Goal: Ask a question

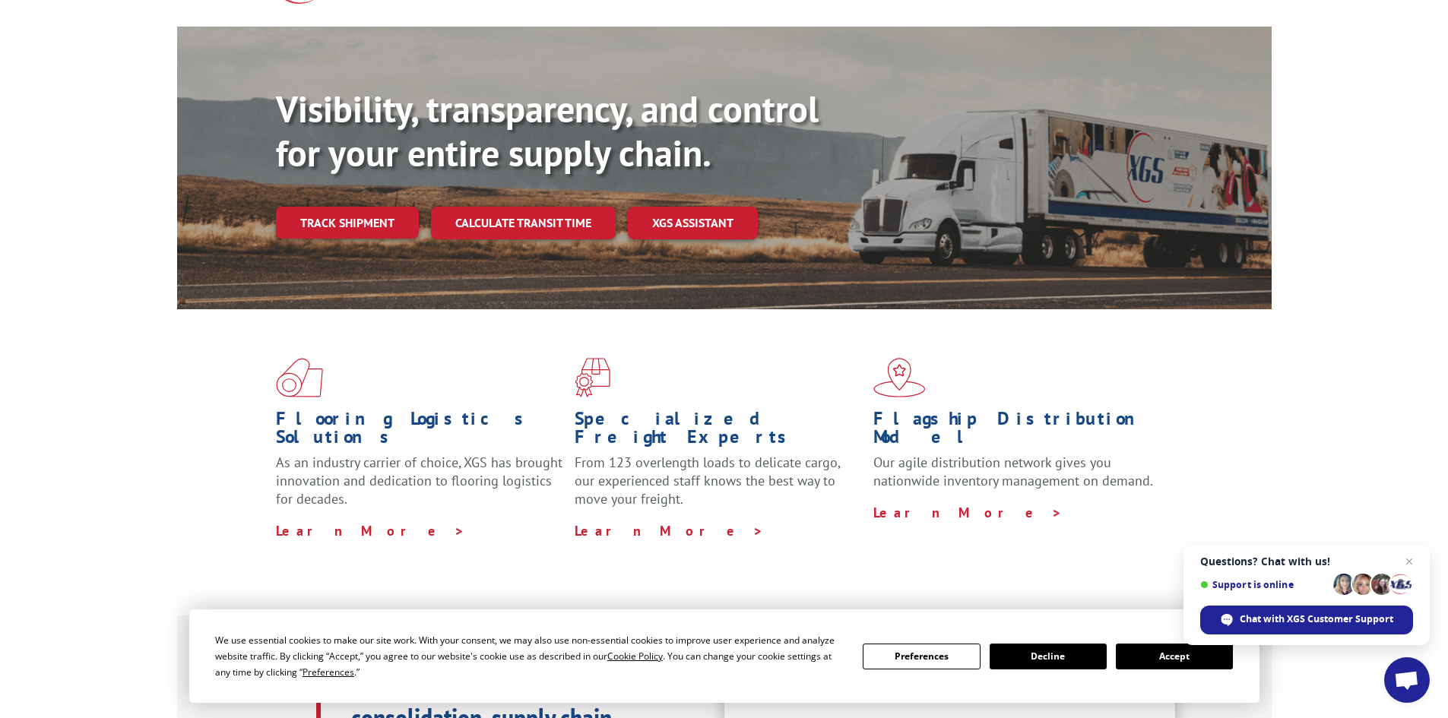
scroll to position [152, 0]
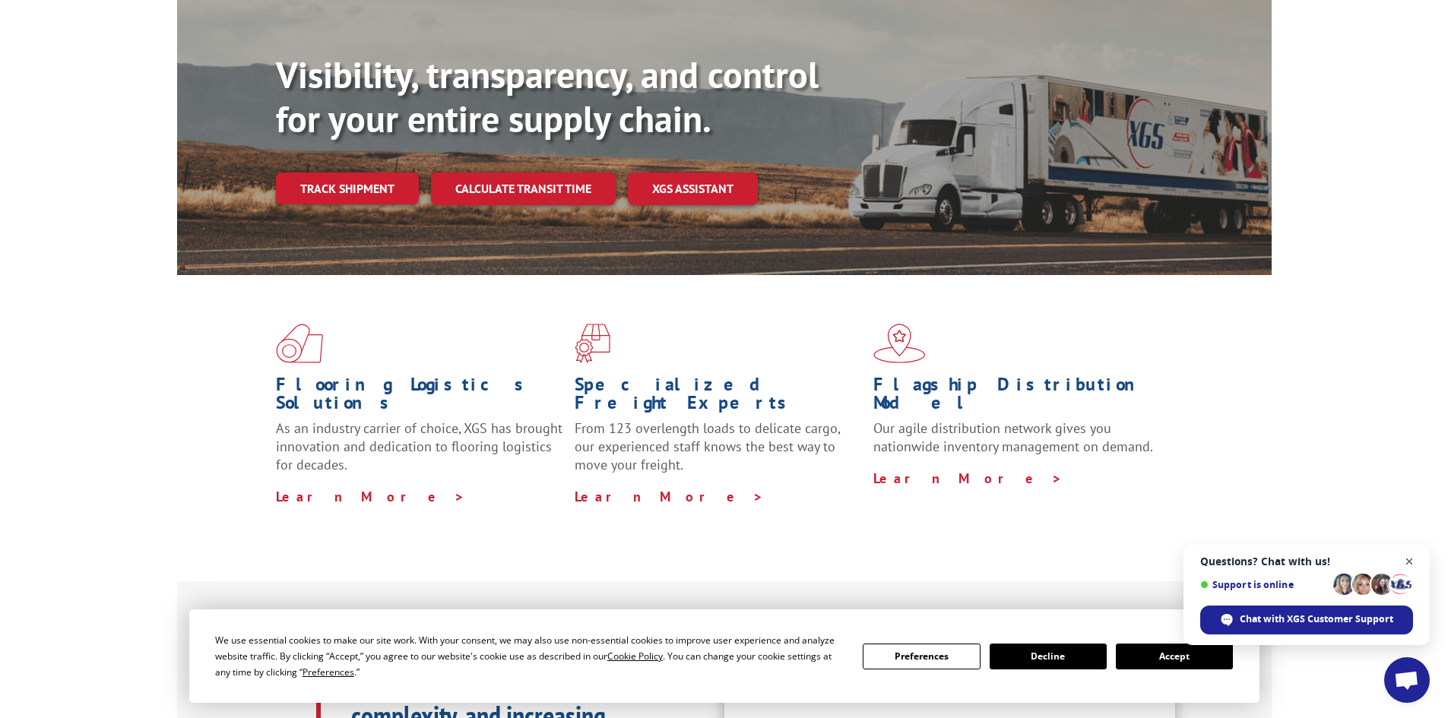
click at [1410, 559] on span "Close chat" at bounding box center [1409, 562] width 19 height 19
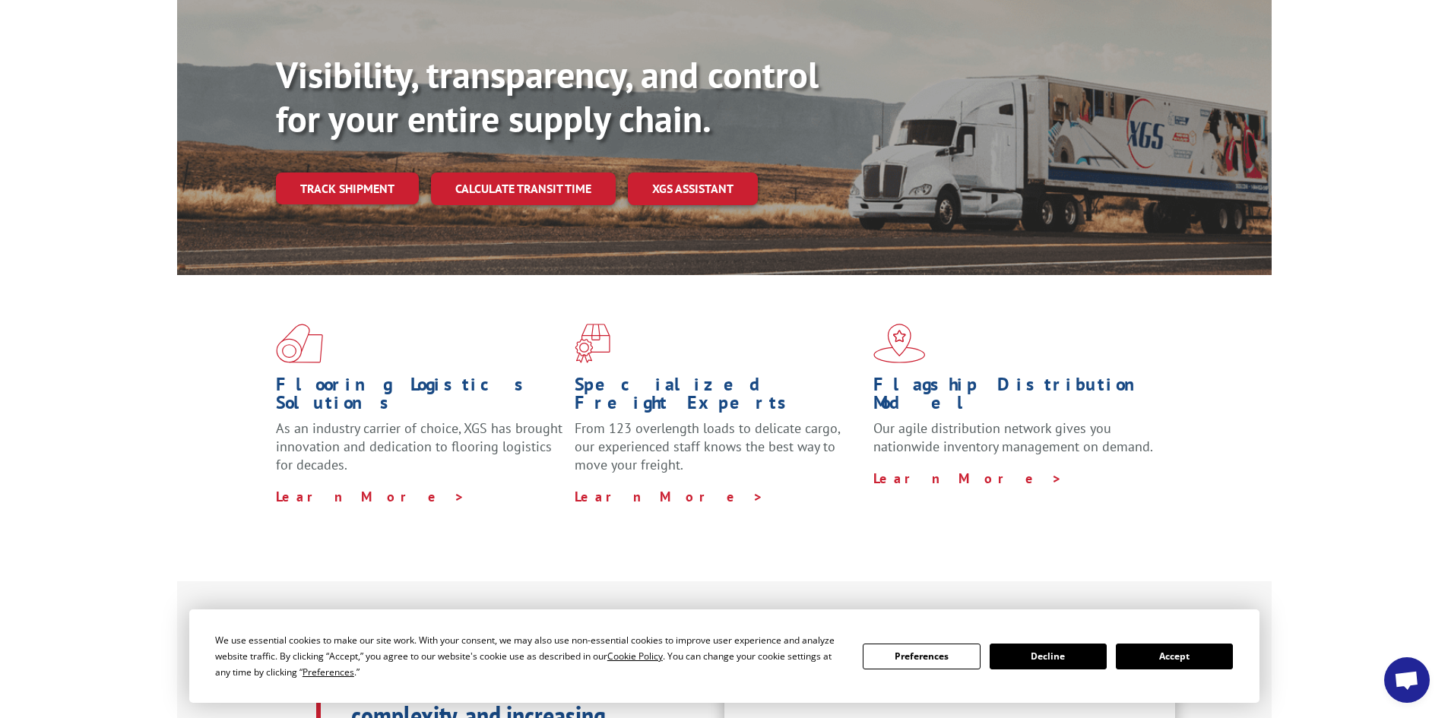
drag, startPoint x: 1178, startPoint y: 655, endPoint x: 1181, endPoint y: 646, distance: 9.6
click at [1178, 651] on button "Accept" at bounding box center [1174, 657] width 117 height 26
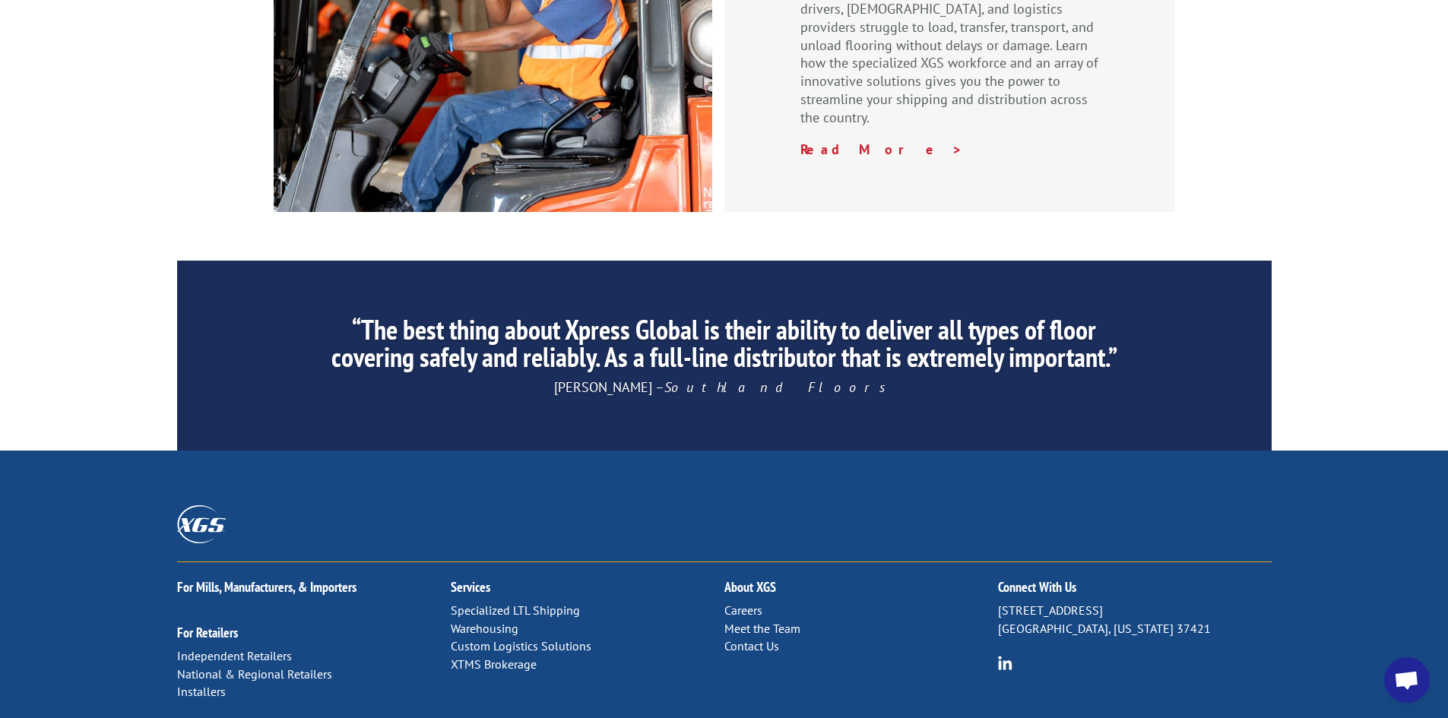
scroll to position [2290, 0]
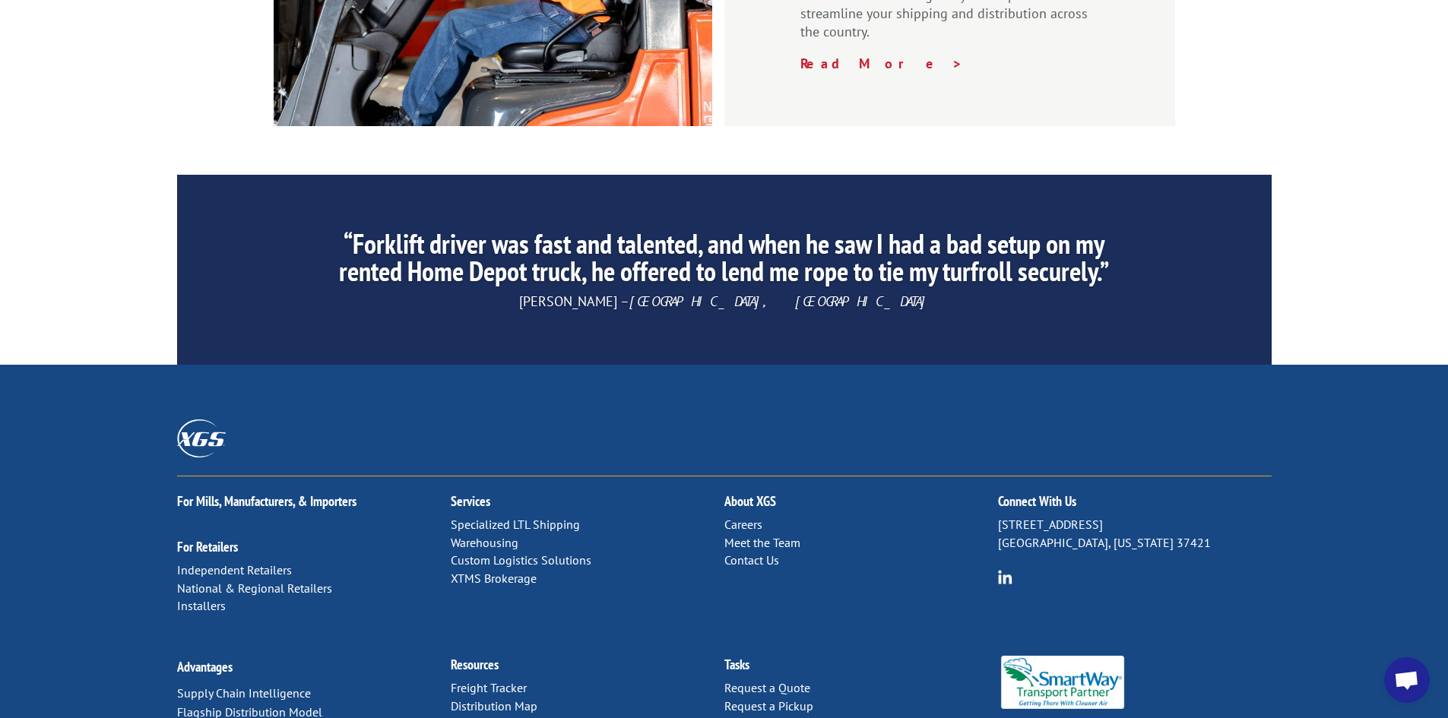
click at [747, 553] on link "Contact Us" at bounding box center [751, 560] width 55 height 15
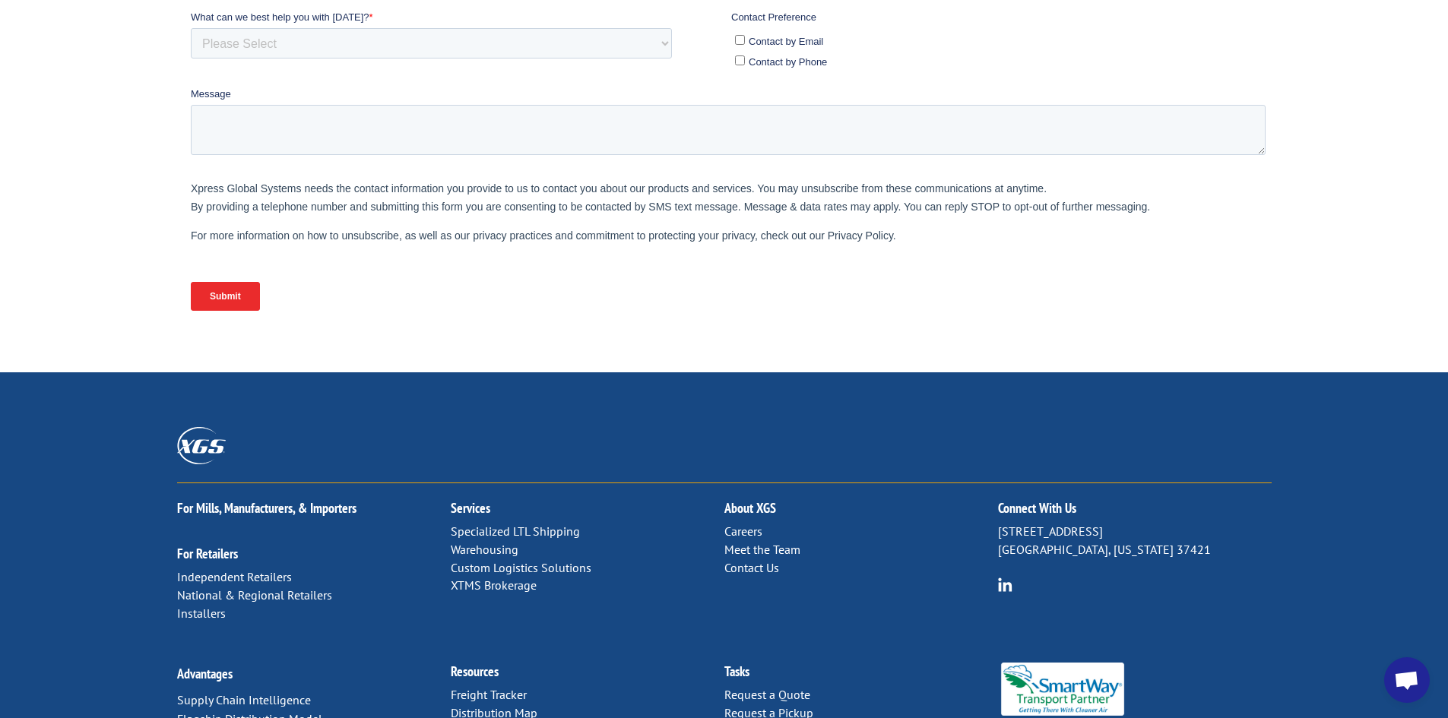
scroll to position [532, 0]
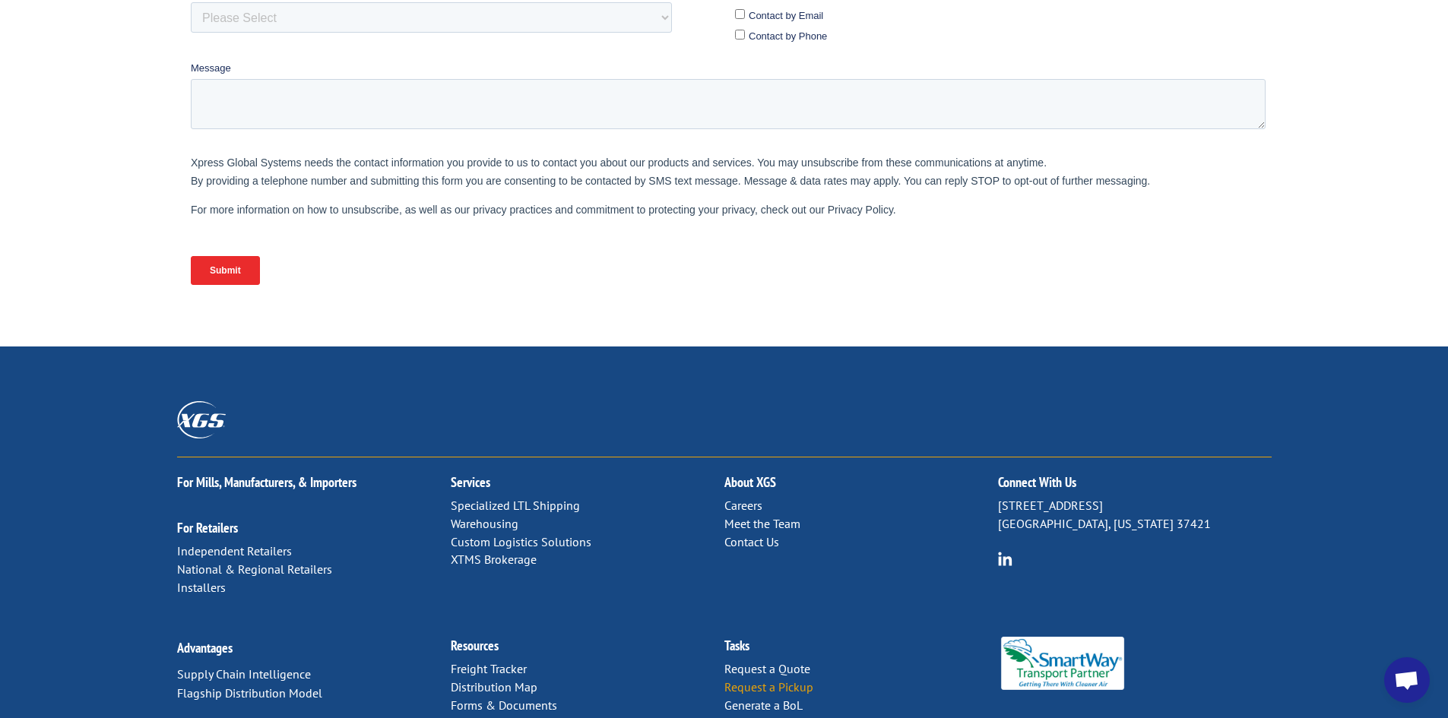
click at [746, 680] on link "Request a Pickup" at bounding box center [768, 687] width 89 height 15
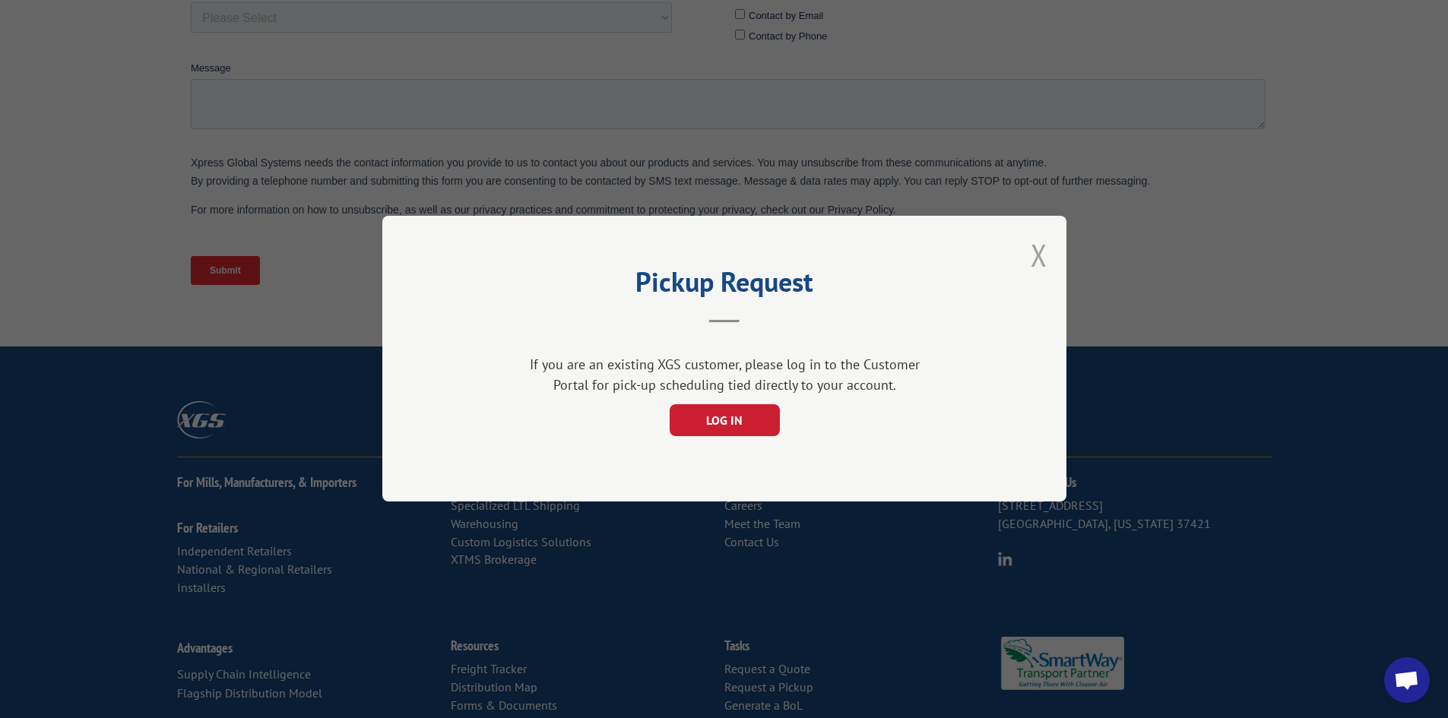
click at [1039, 252] on button "Close modal" at bounding box center [1039, 255] width 17 height 40
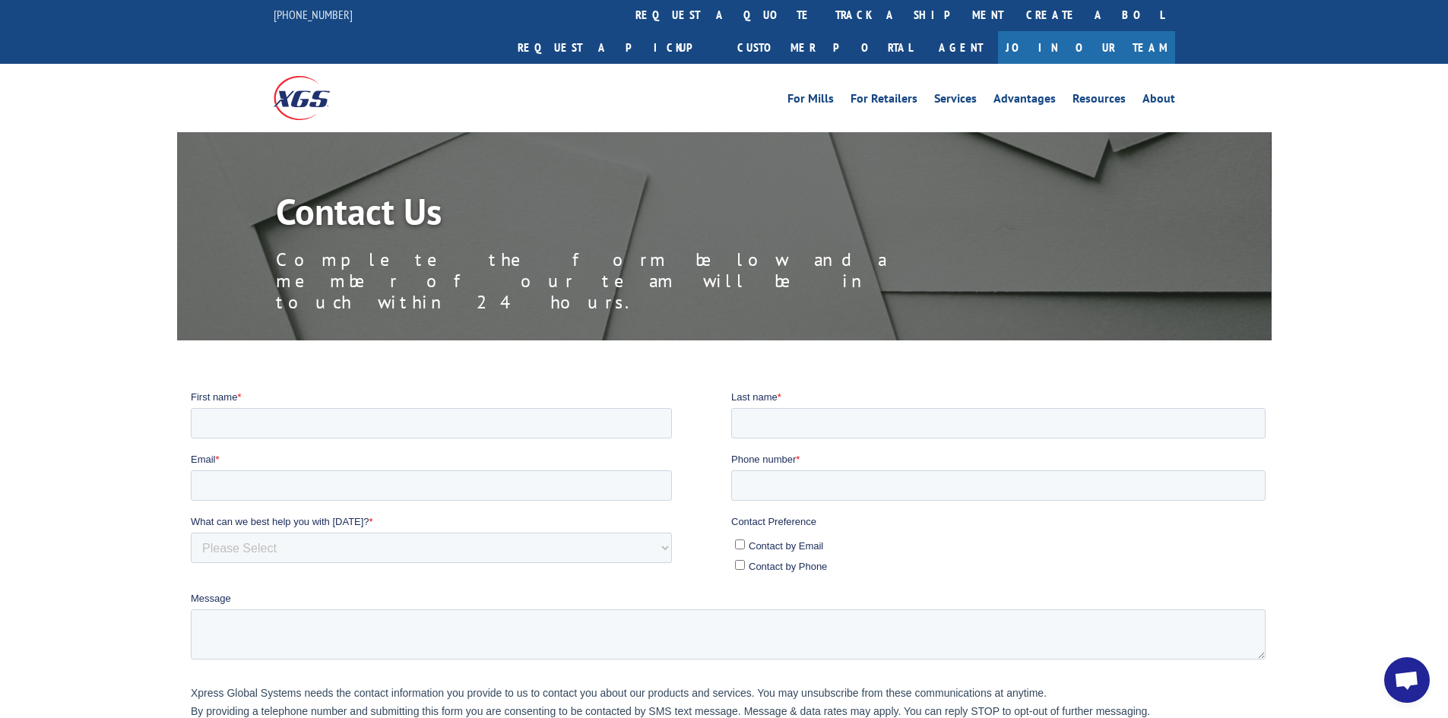
scroll to position [0, 0]
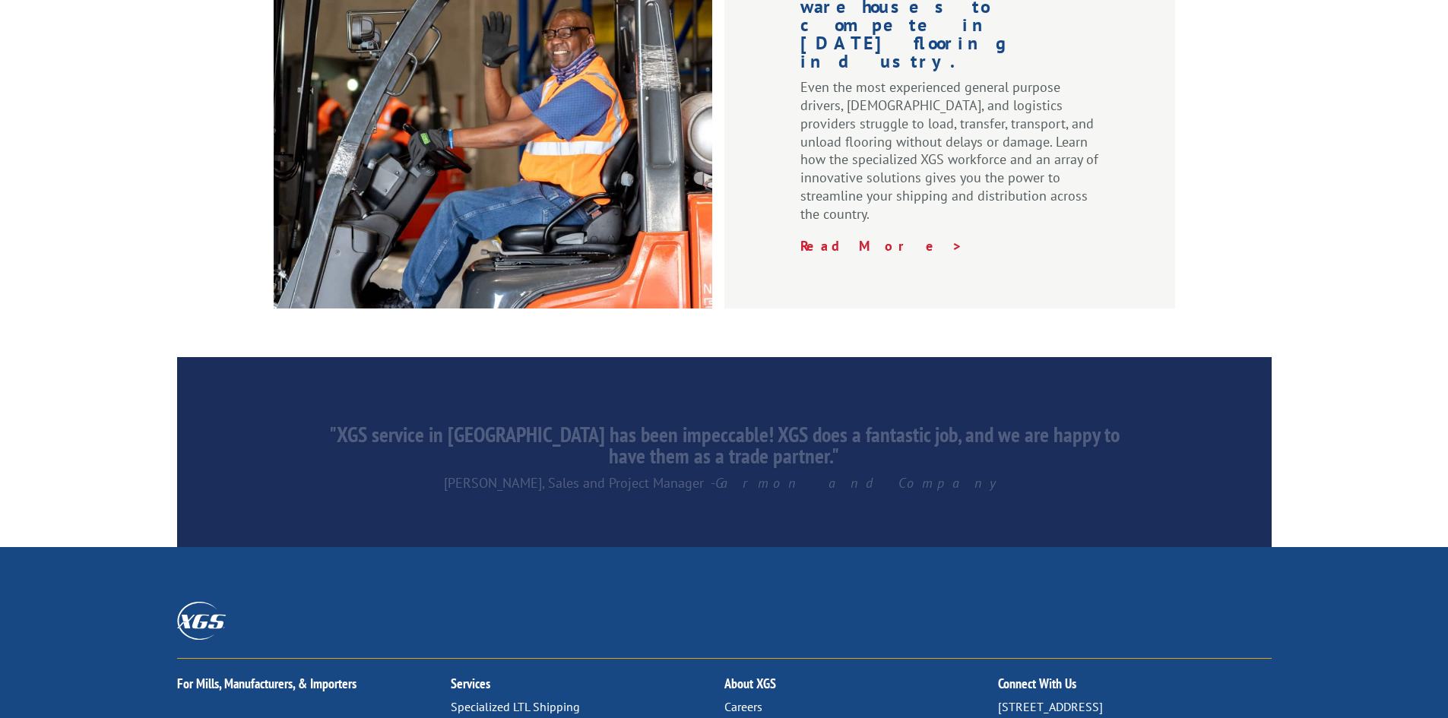
scroll to position [2290, 0]
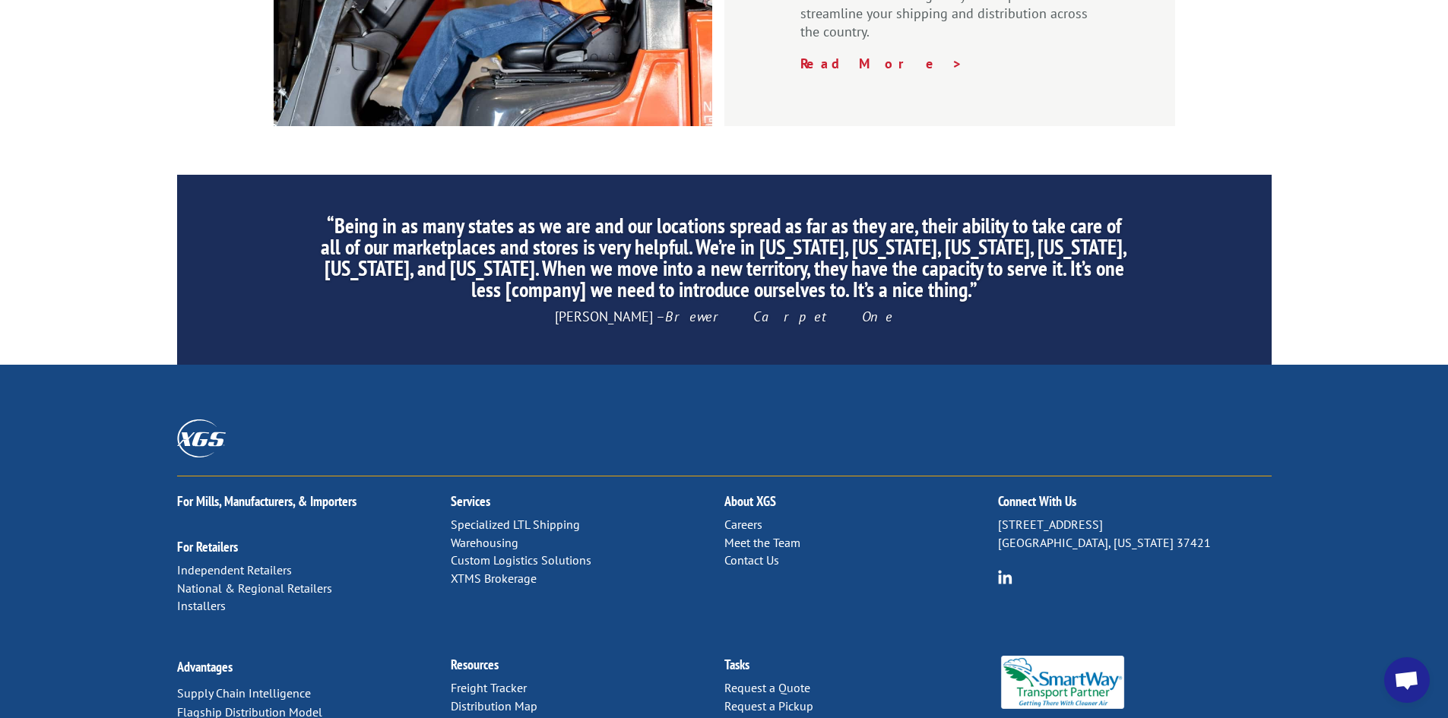
click at [1399, 678] on span "Open chat" at bounding box center [1406, 681] width 25 height 21
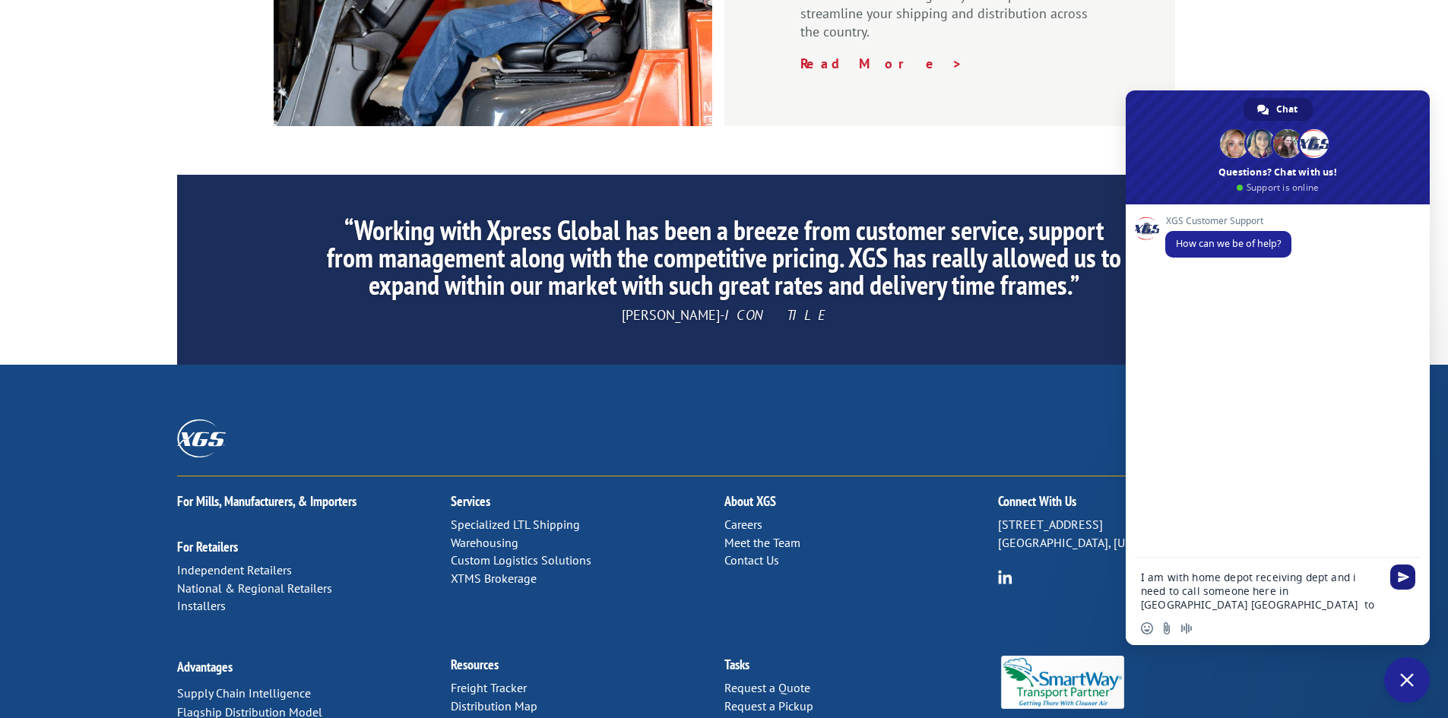
type textarea "I am with home depot receiving dept and i need to call someone here in houston …"
click at [1407, 578] on span "Send" at bounding box center [1403, 577] width 11 height 11
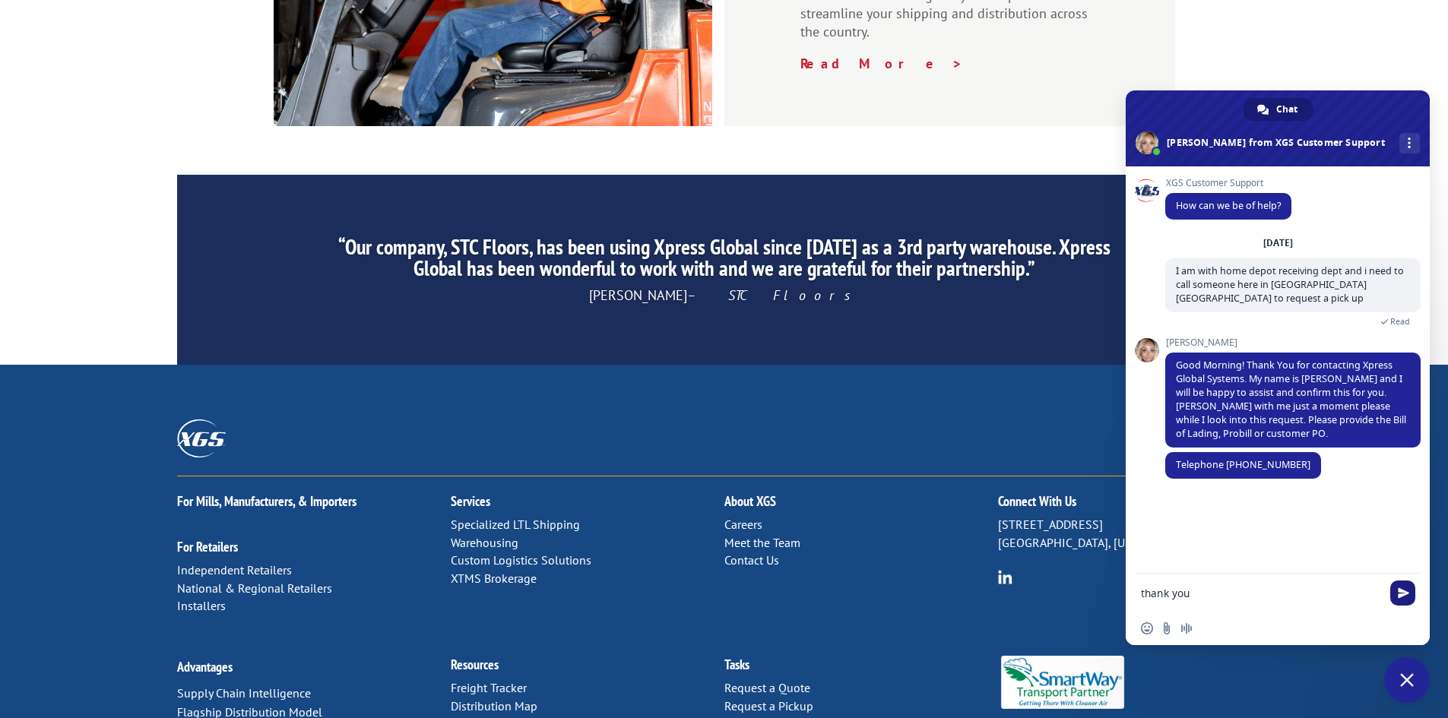
type textarea "thank you"
click at [1396, 595] on span "Send" at bounding box center [1402, 593] width 25 height 25
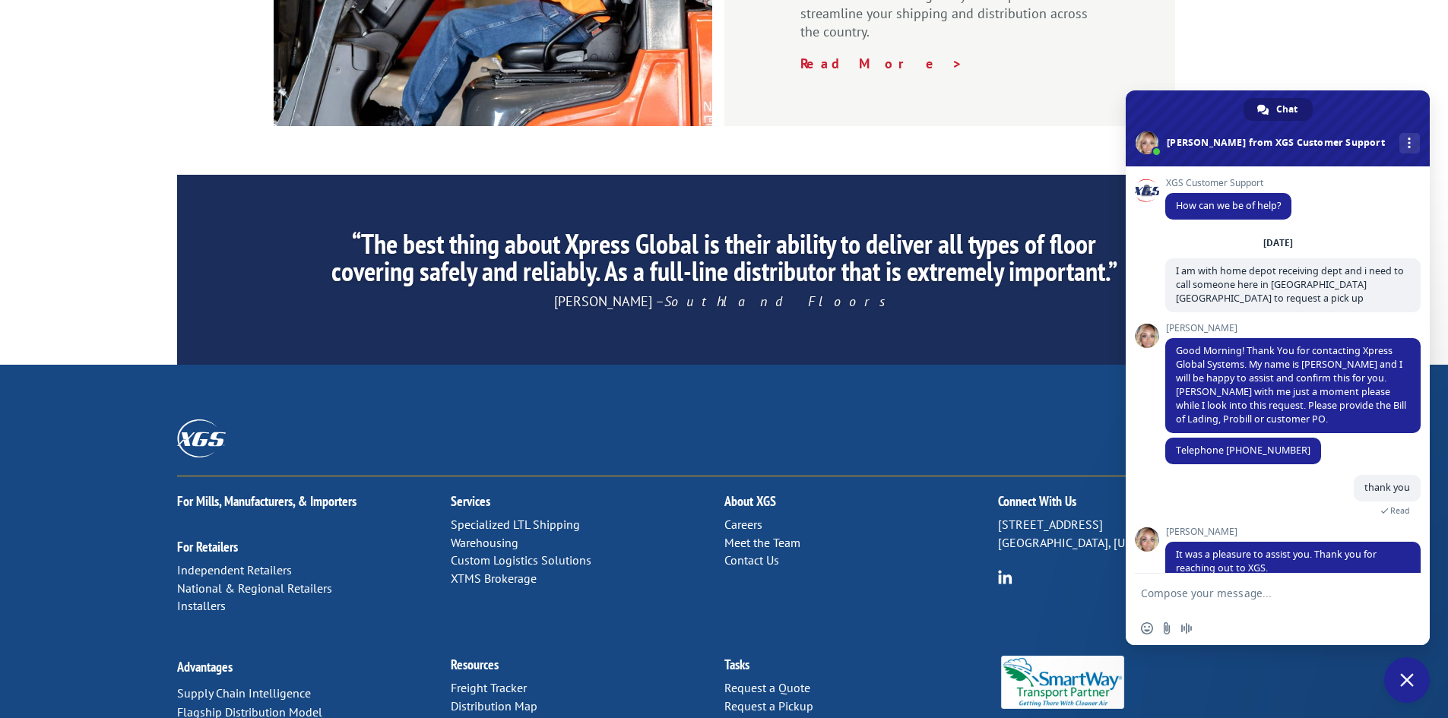
scroll to position [113, 0]
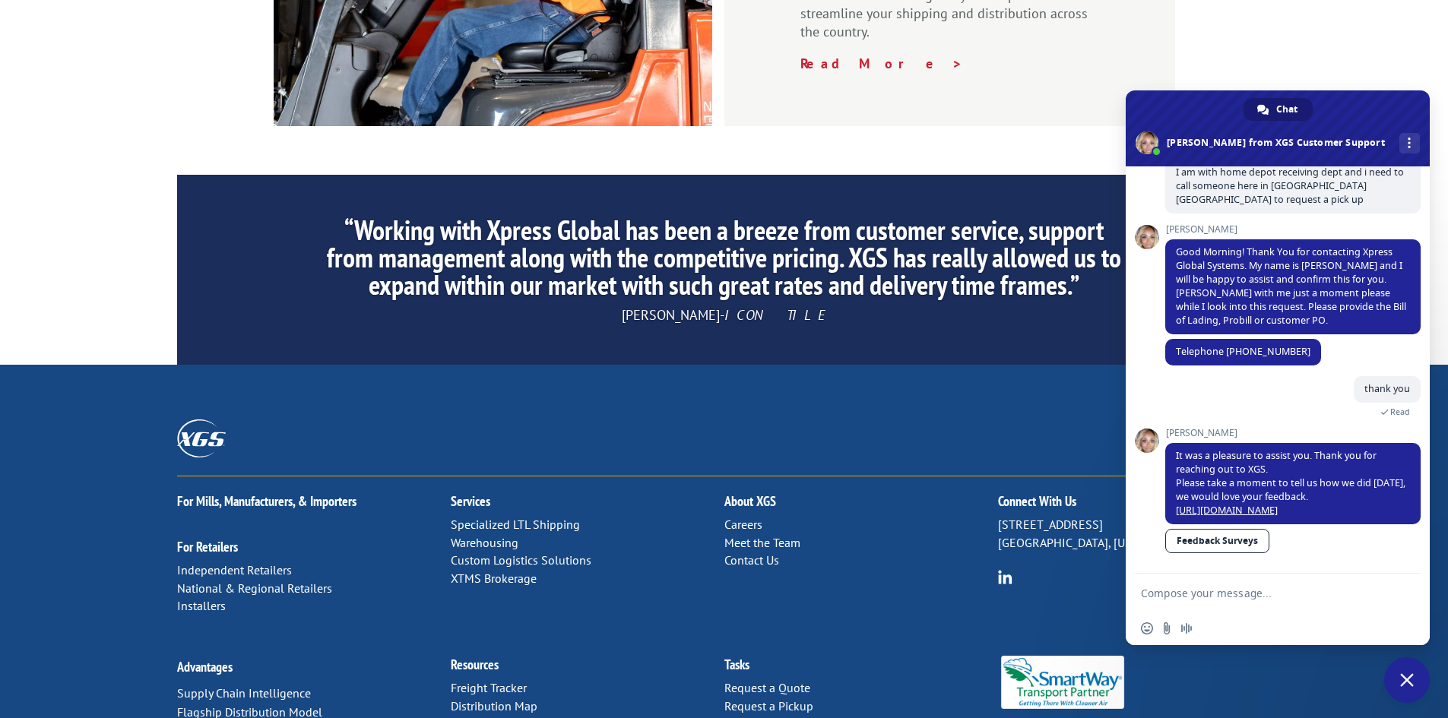
click at [1408, 682] on span "Close chat" at bounding box center [1407, 681] width 14 height 14
